Goal: Information Seeking & Learning: Learn about a topic

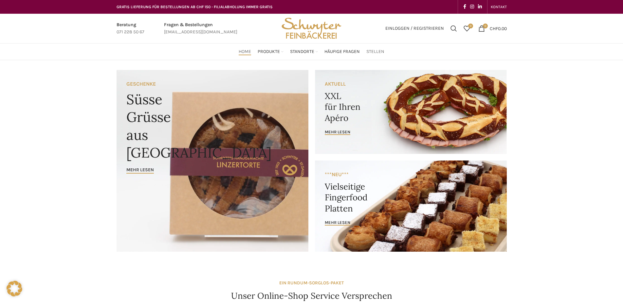
click at [371, 52] on span "Stellen" at bounding box center [375, 52] width 18 height 6
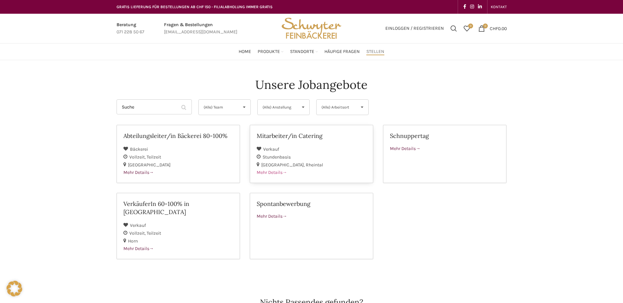
click at [278, 171] on span "Mehr Details" at bounding box center [272, 173] width 30 height 6
